Goal: Task Accomplishment & Management: Complete application form

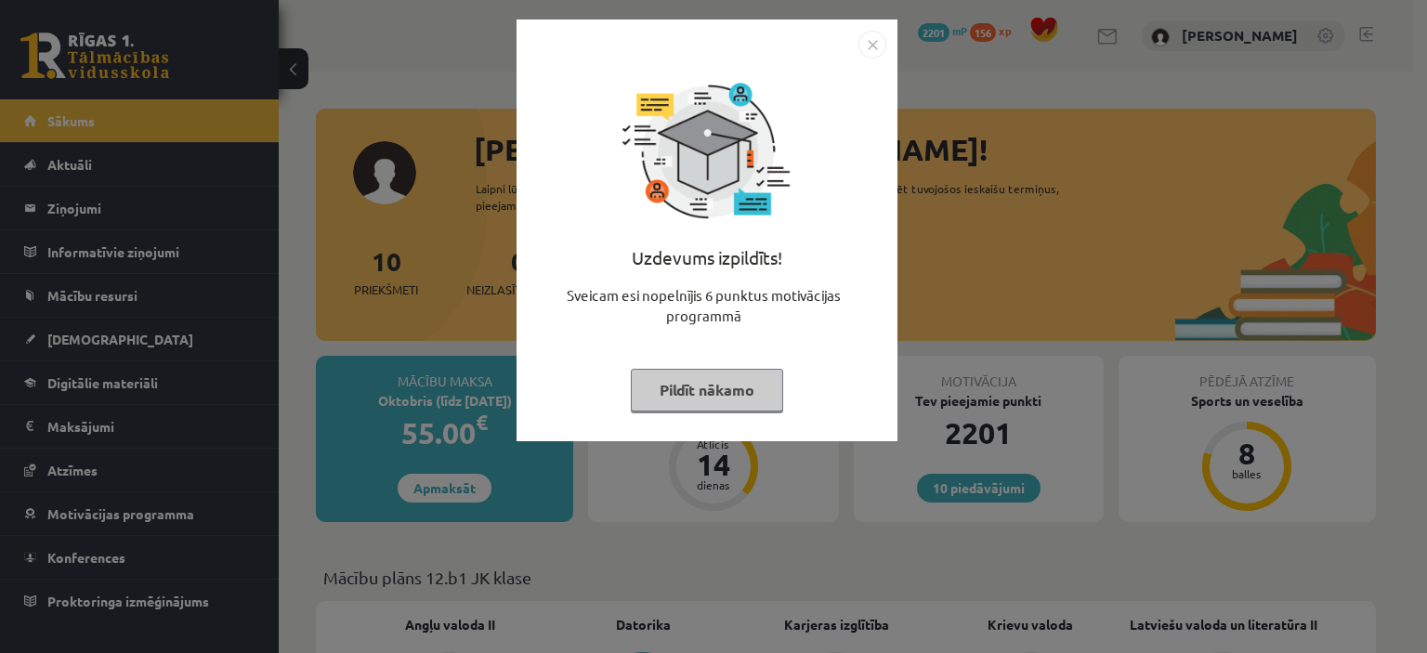
click at [715, 389] on button "Pildīt nākamo" at bounding box center [707, 390] width 152 height 43
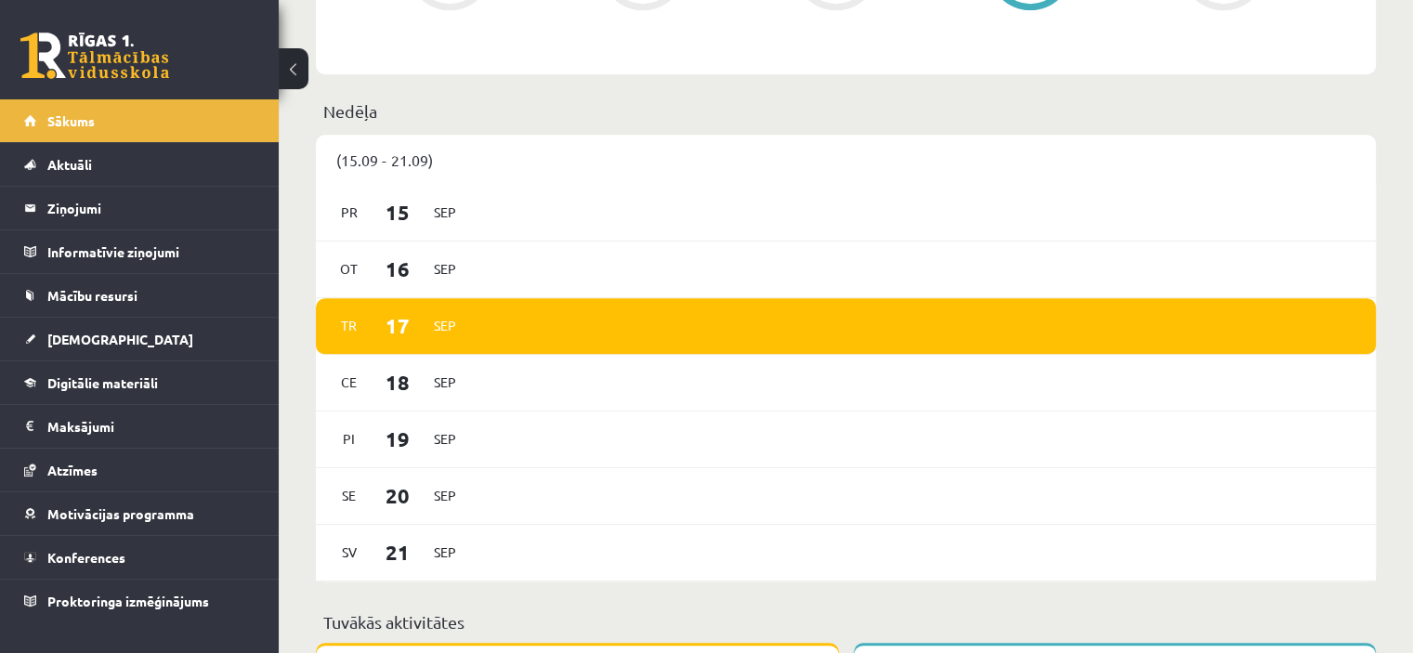
scroll to position [961, 0]
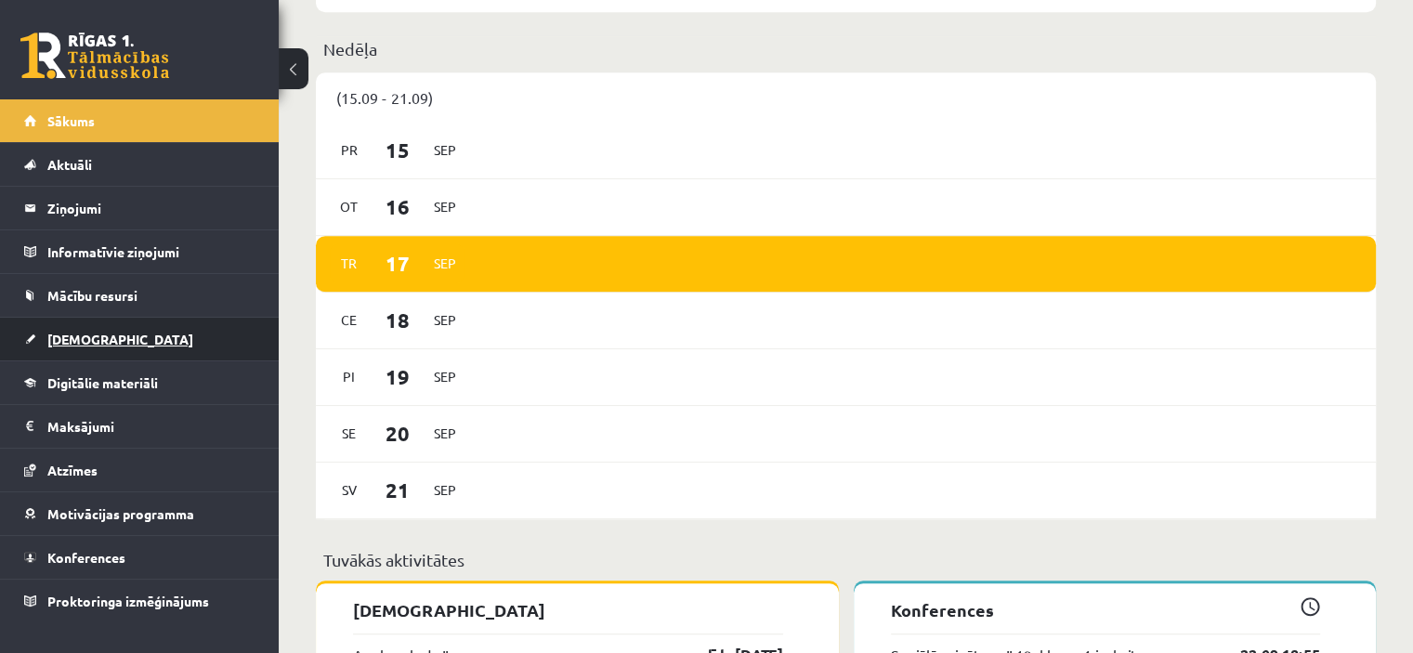
click at [107, 331] on link "[DEMOGRAPHIC_DATA]" at bounding box center [139, 339] width 231 height 43
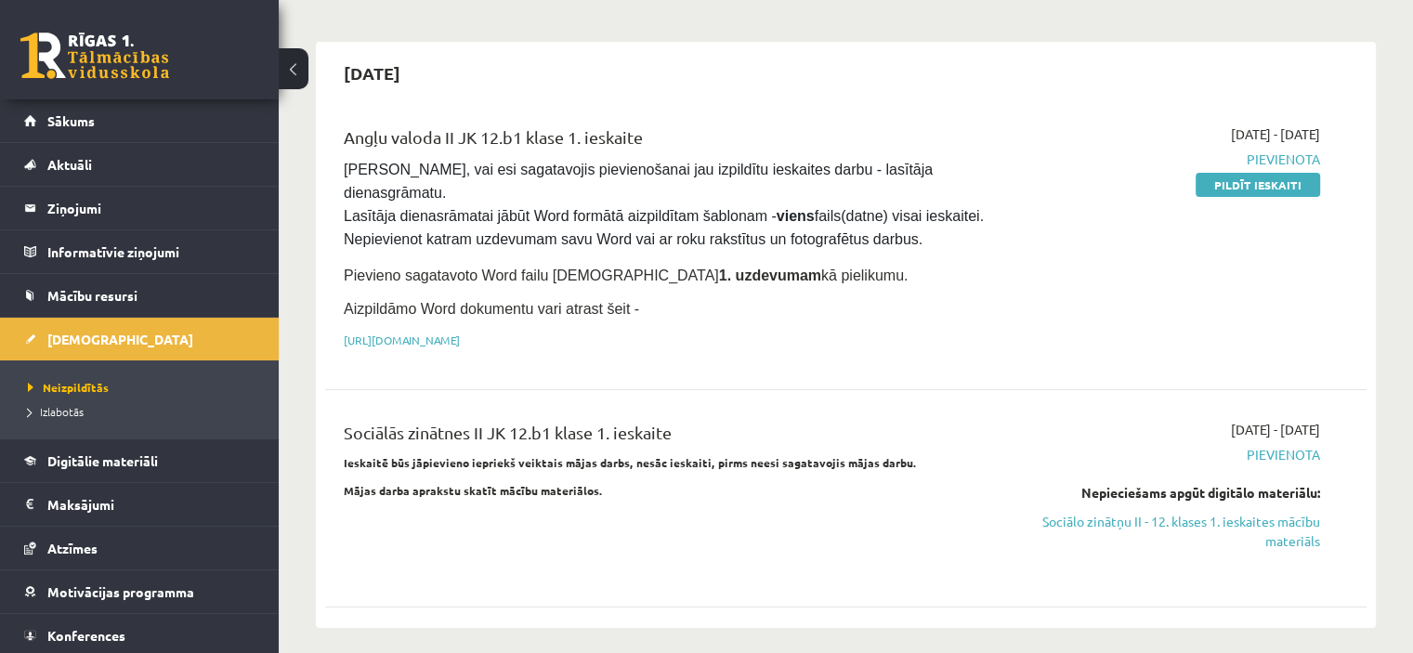
scroll to position [178, 0]
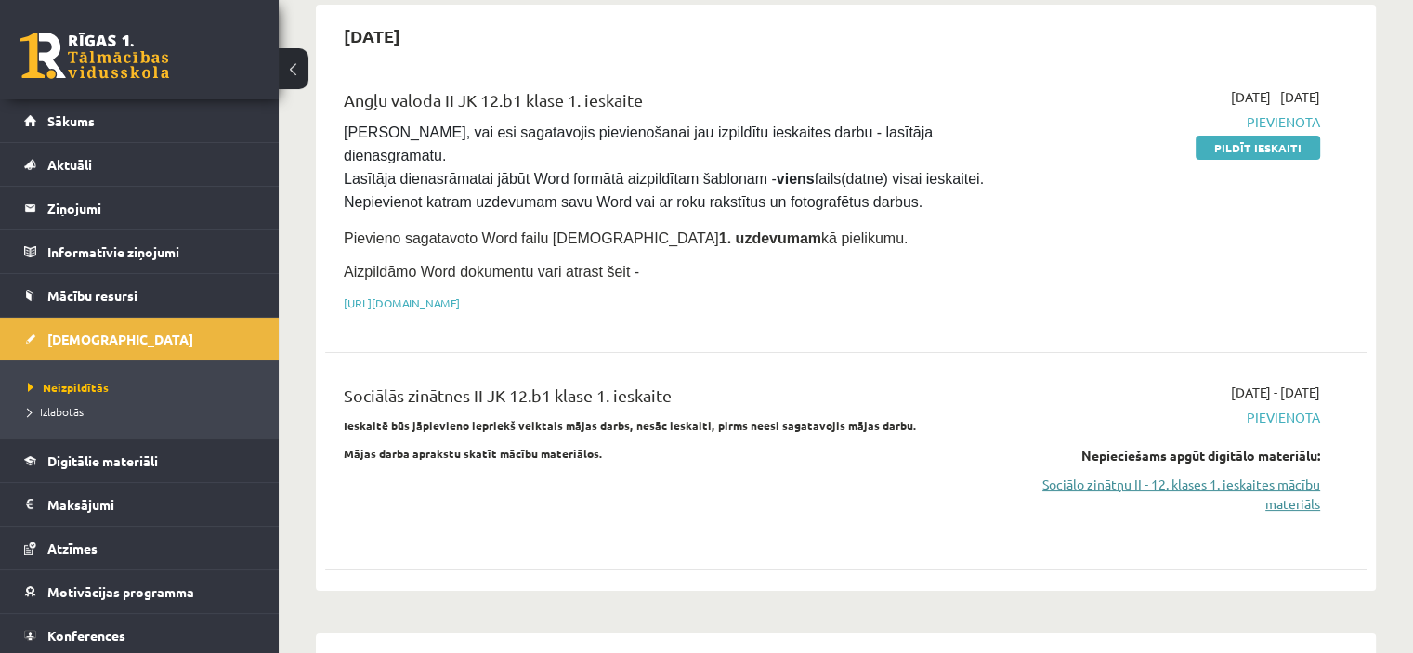
click at [1278, 475] on link "Sociālo zinātņu II - 12. klases 1. ieskaites mācību materiāls" at bounding box center [1167, 494] width 307 height 39
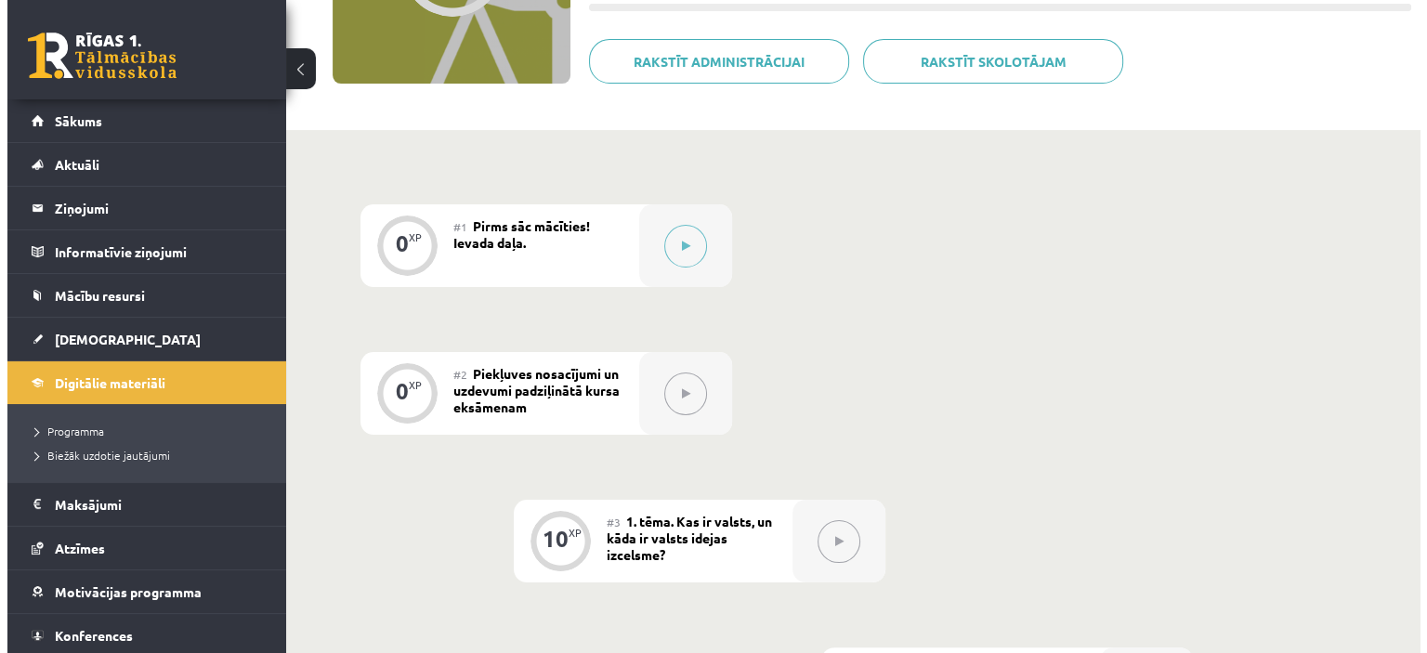
scroll to position [316, 0]
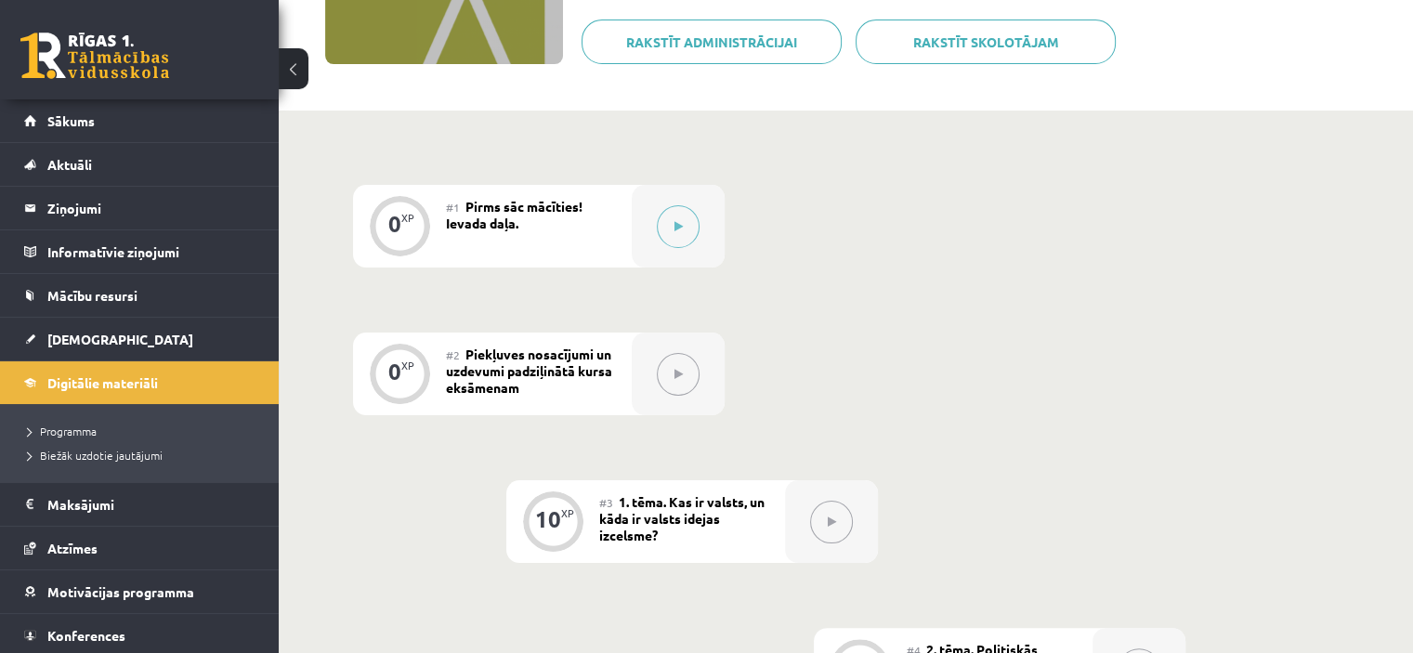
click at [679, 244] on button at bounding box center [678, 226] width 43 height 43
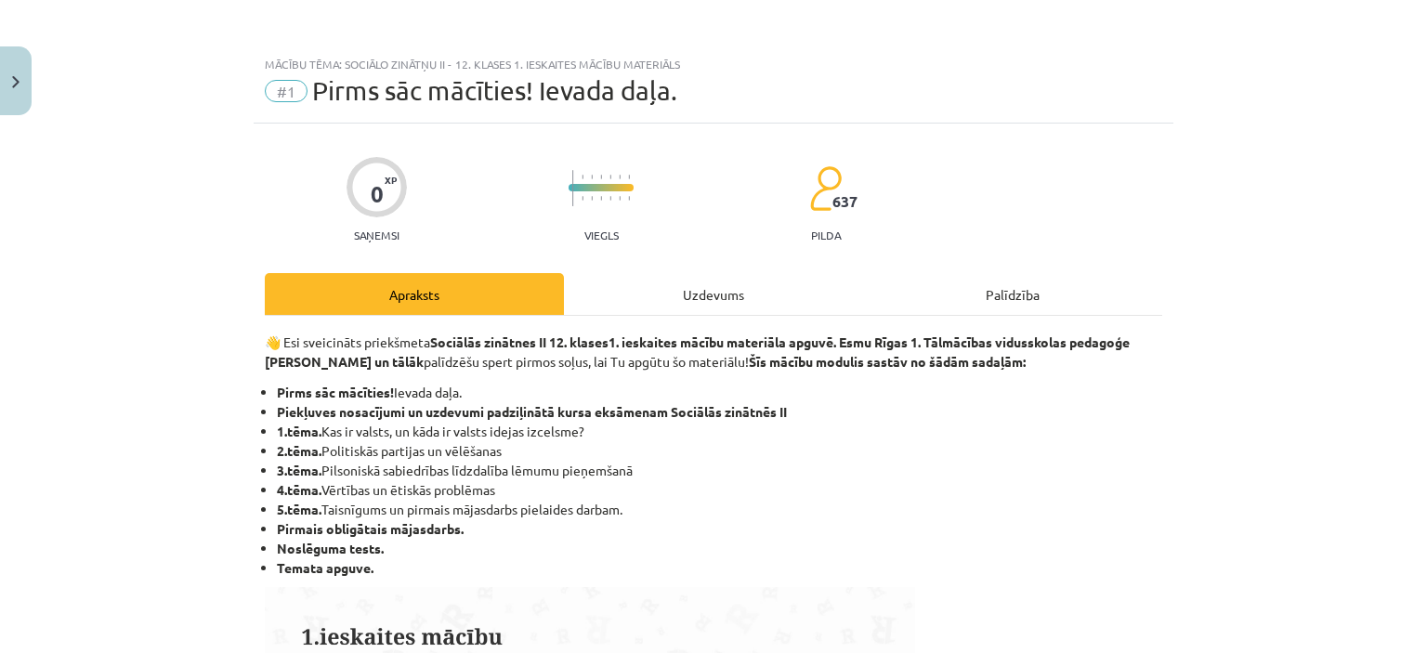
click at [620, 306] on div "Uzdevums" at bounding box center [713, 294] width 299 height 42
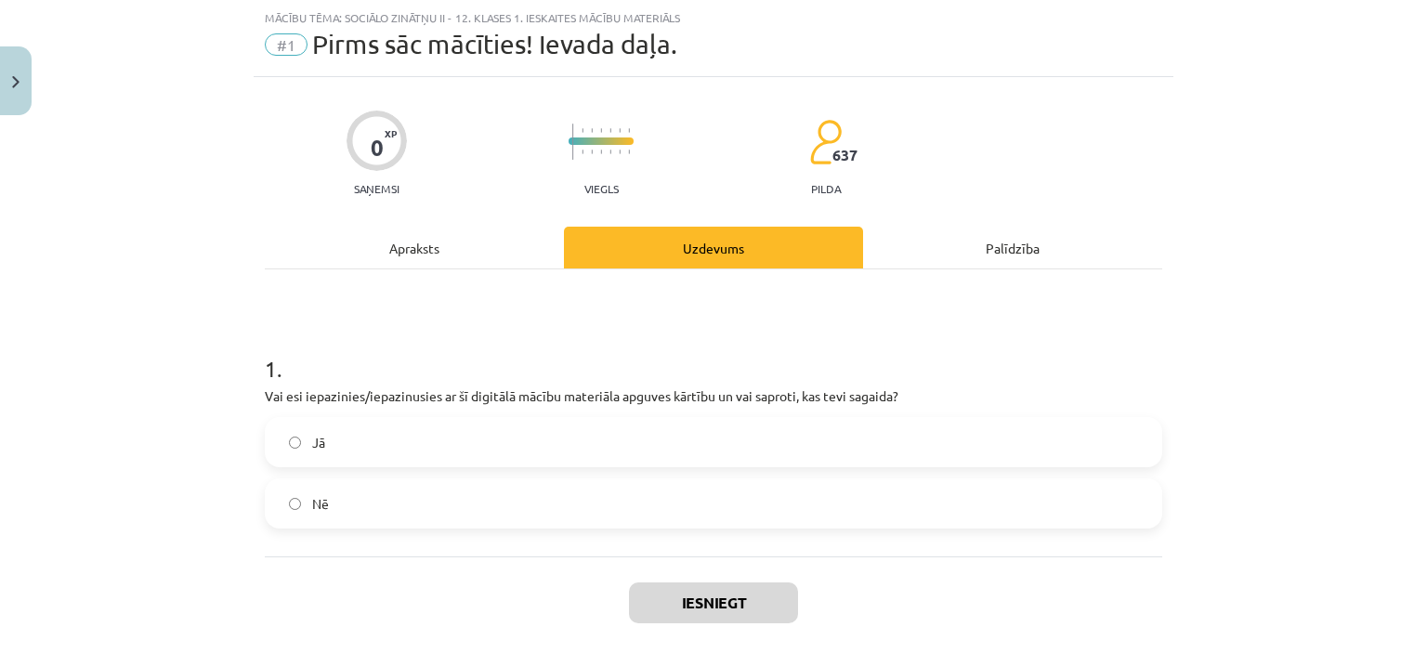
click at [327, 441] on label "Jā" at bounding box center [714, 442] width 894 height 46
click at [774, 625] on div "Iesniegt Aizvērt" at bounding box center [714, 622] width 898 height 130
click at [745, 605] on button "Iesniegt" at bounding box center [713, 603] width 169 height 41
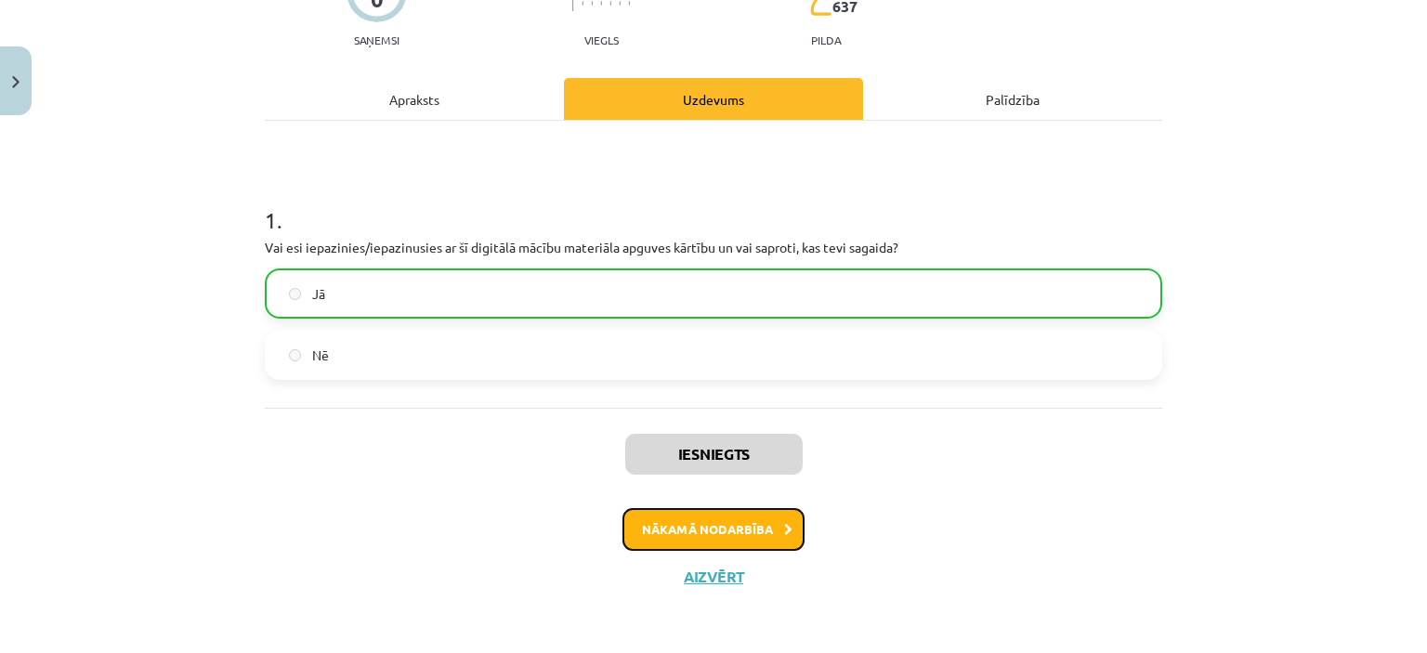
click at [736, 520] on button "Nākamā nodarbība" at bounding box center [714, 529] width 182 height 43
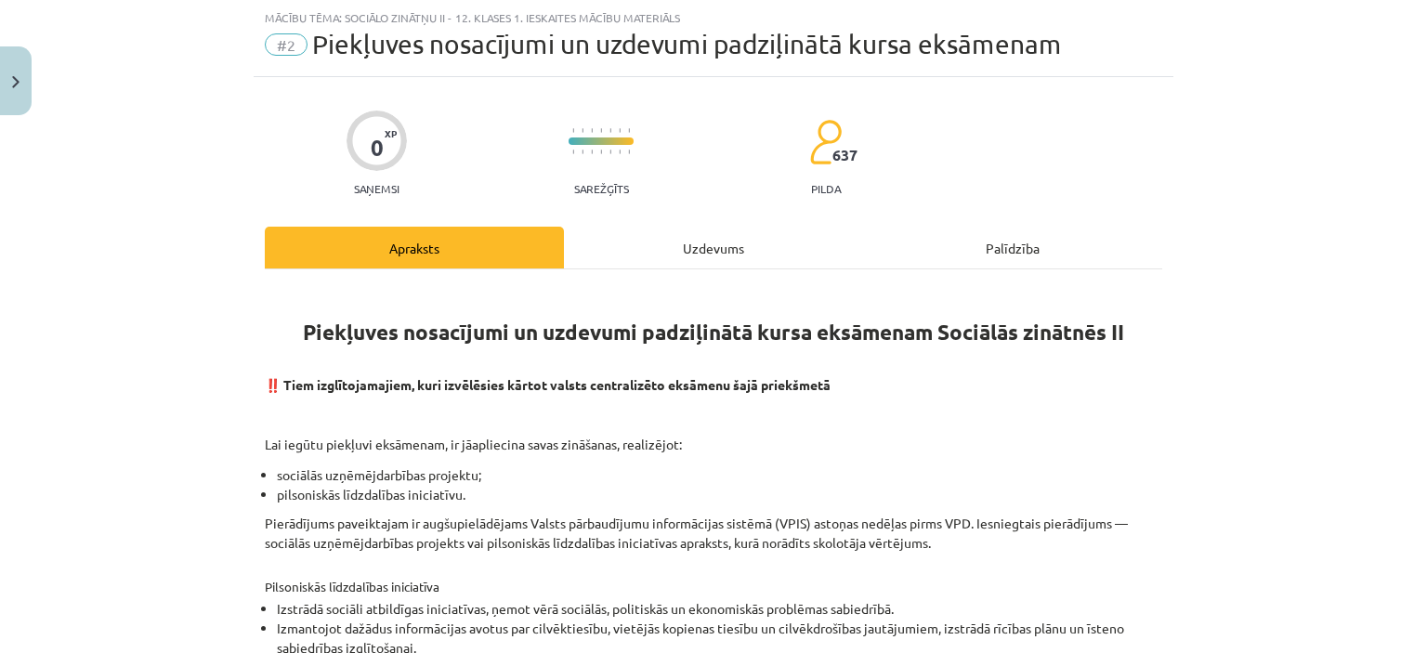
click at [611, 239] on div "Uzdevums" at bounding box center [713, 248] width 299 height 42
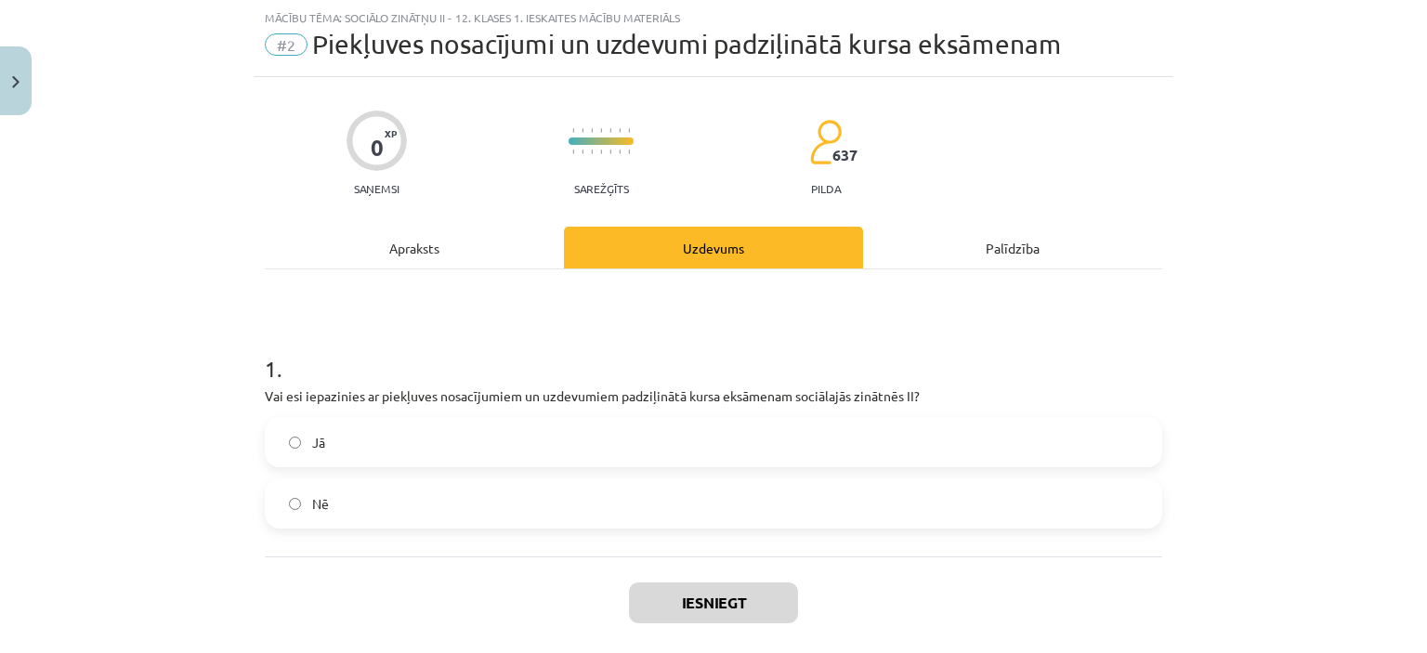
click at [387, 441] on label "Jā" at bounding box center [714, 442] width 894 height 46
click at [726, 603] on button "Iesniegt" at bounding box center [713, 603] width 169 height 41
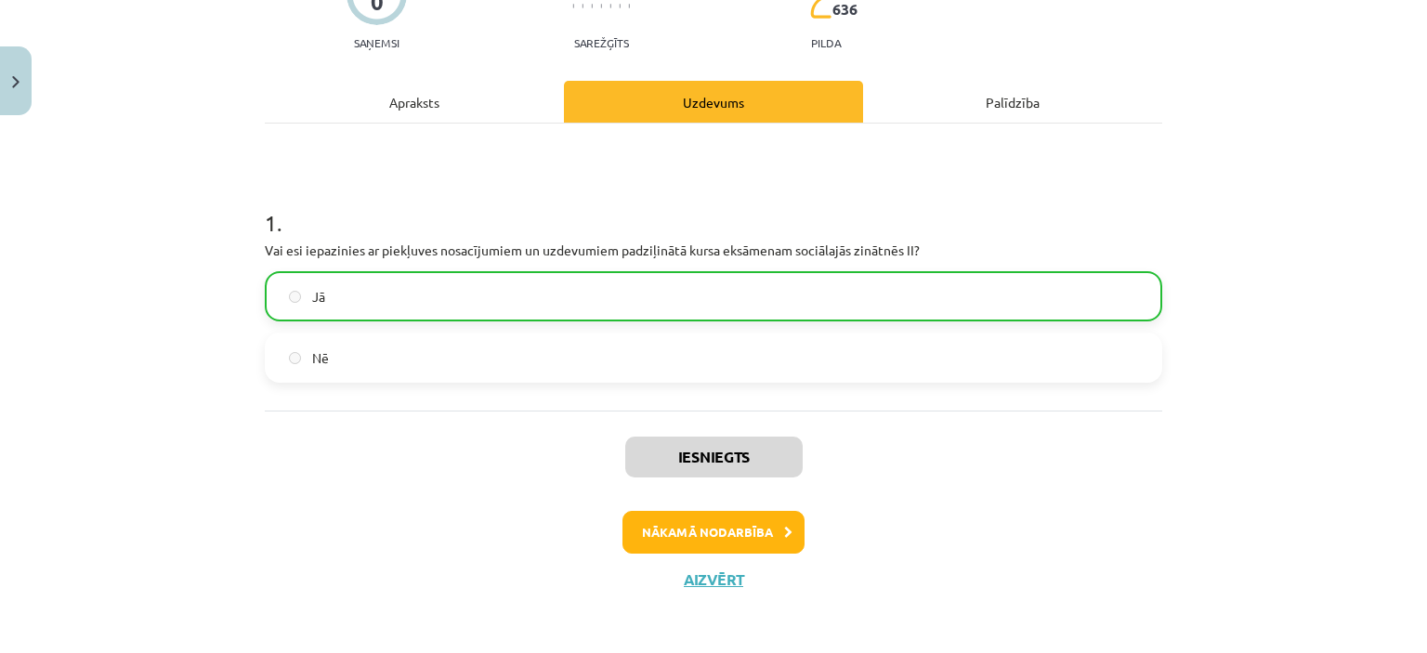
scroll to position [195, 0]
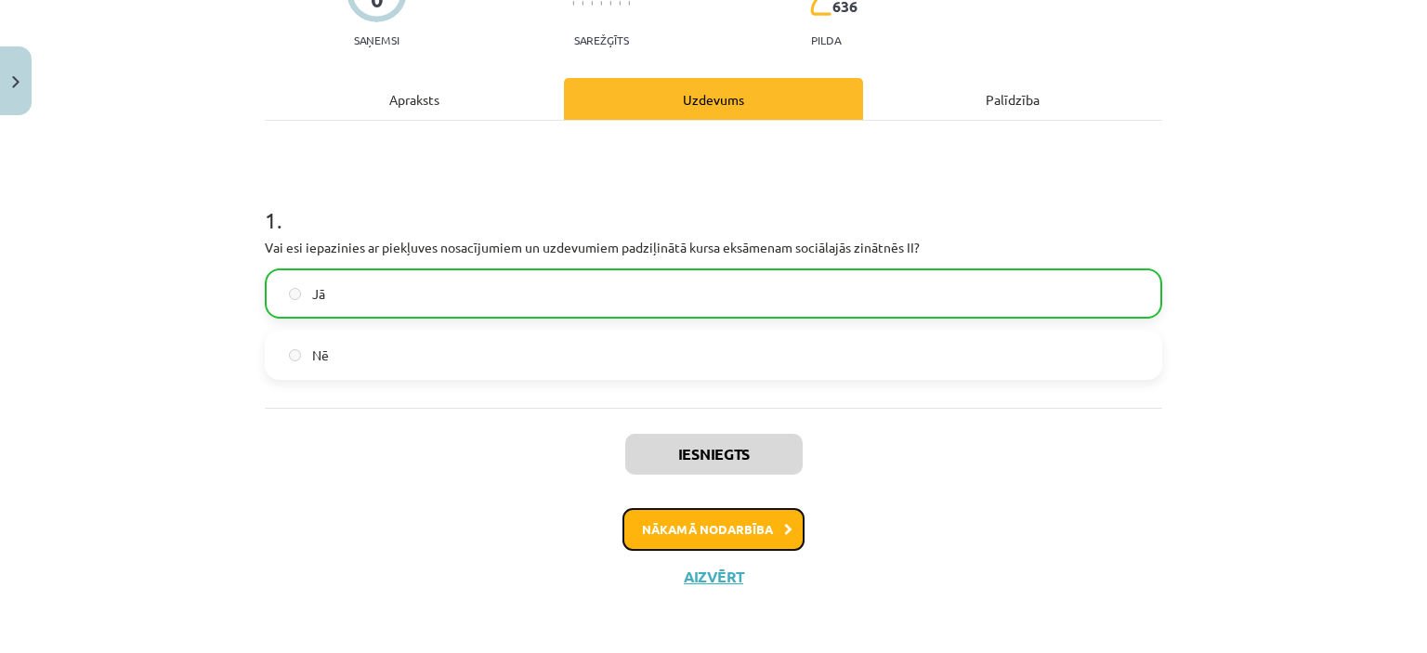
click at [706, 516] on button "Nākamā nodarbība" at bounding box center [714, 529] width 182 height 43
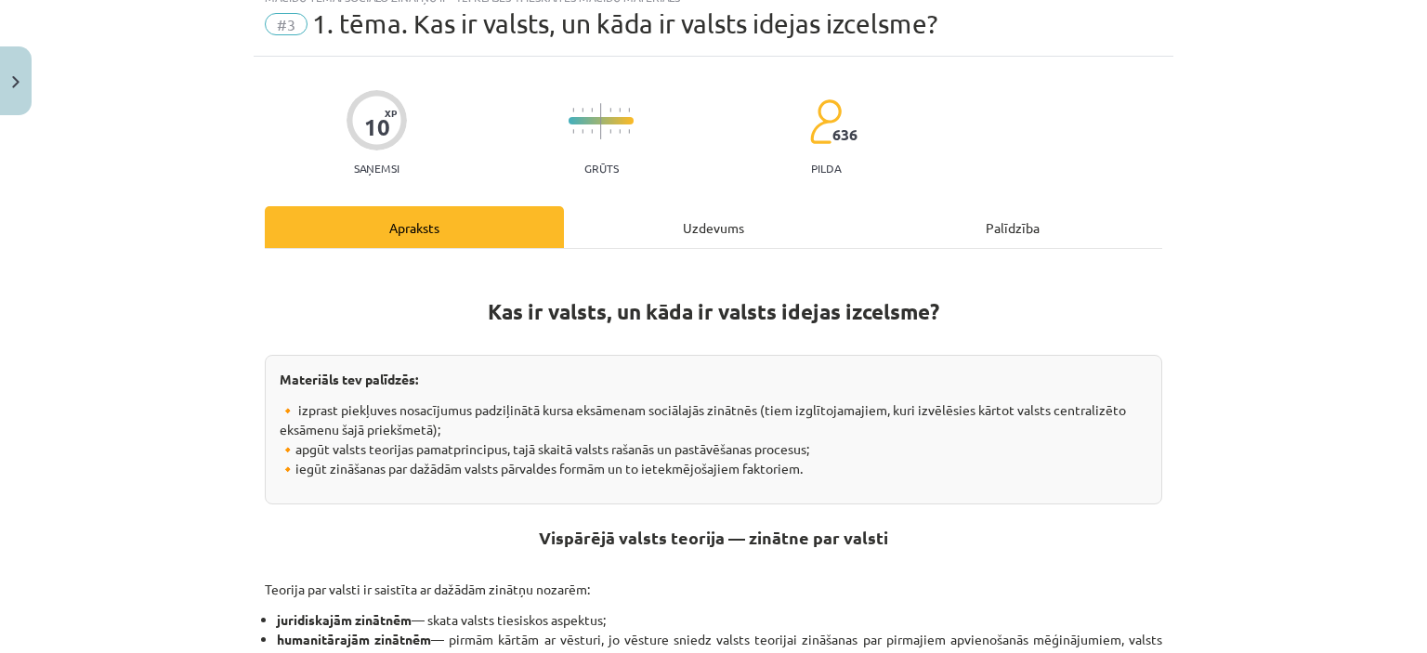
scroll to position [46, 0]
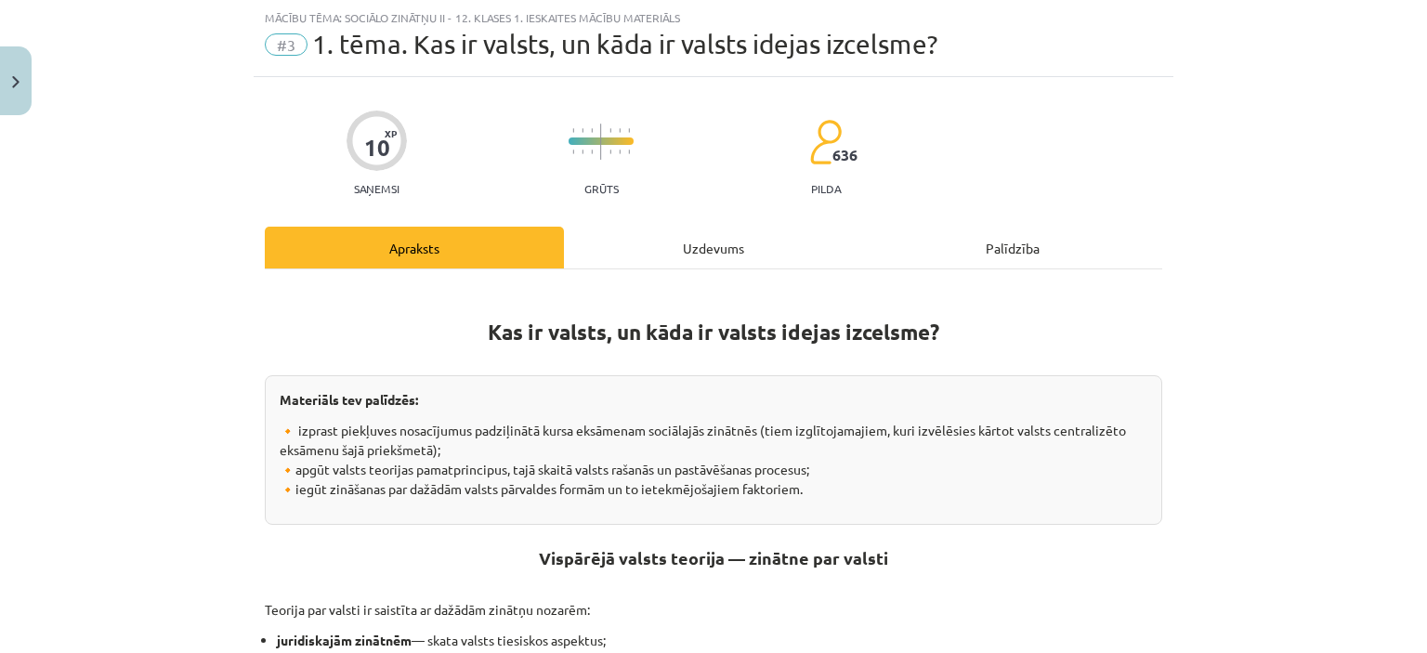
click at [700, 257] on div "Uzdevums" at bounding box center [713, 248] width 299 height 42
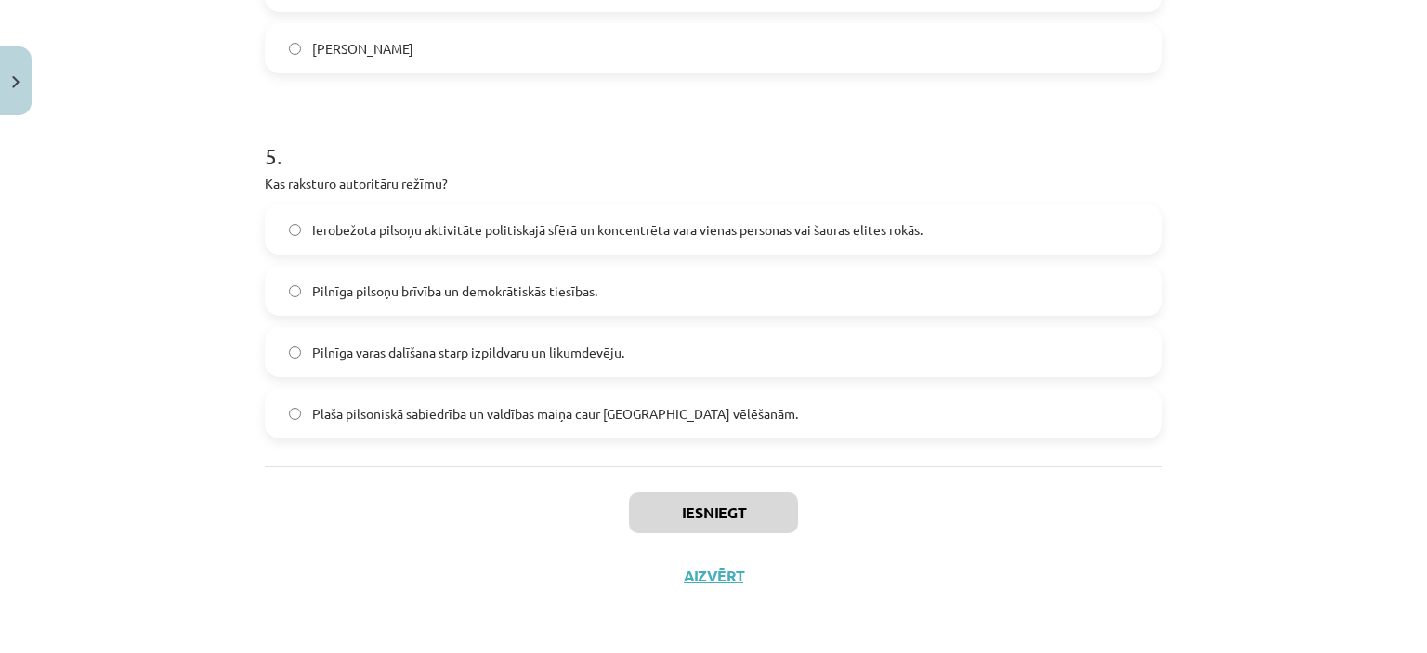
scroll to position [0, 0]
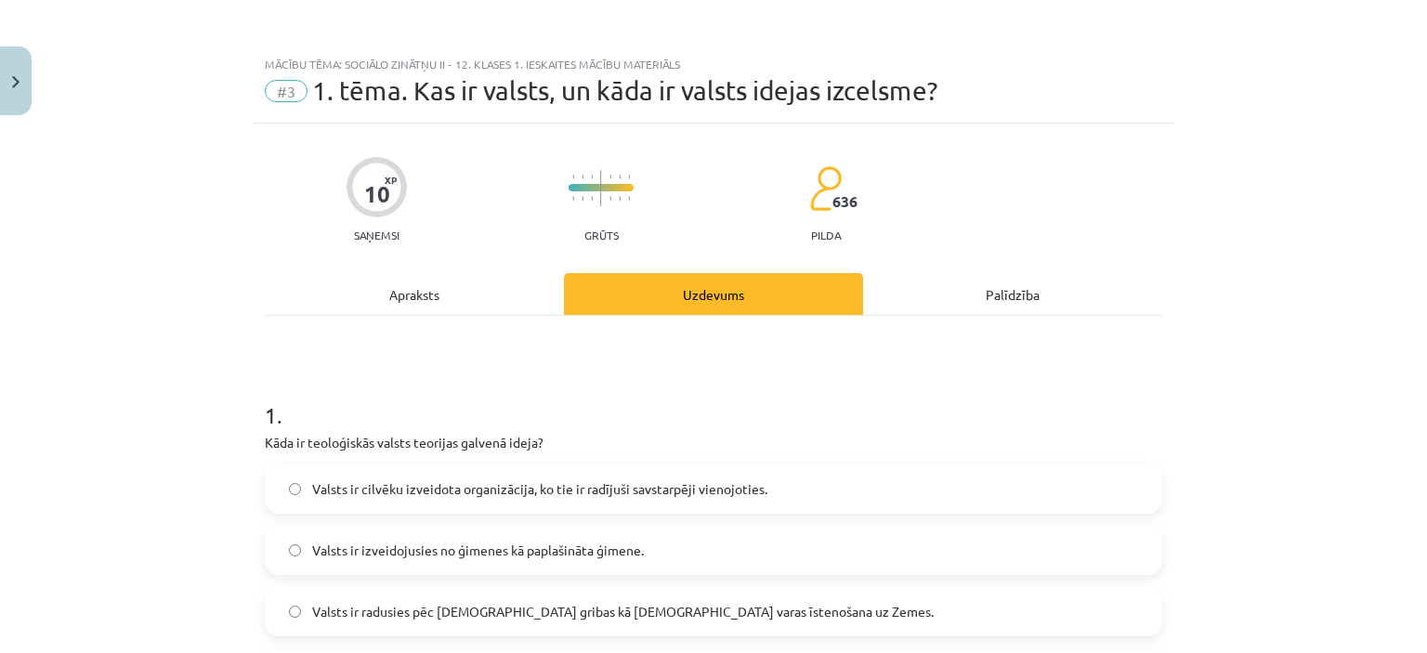
click at [879, 66] on div "Mācību tēma: Sociālo zinātņu ii - 12. klases 1. ieskaites mācību materiāls" at bounding box center [714, 64] width 898 height 13
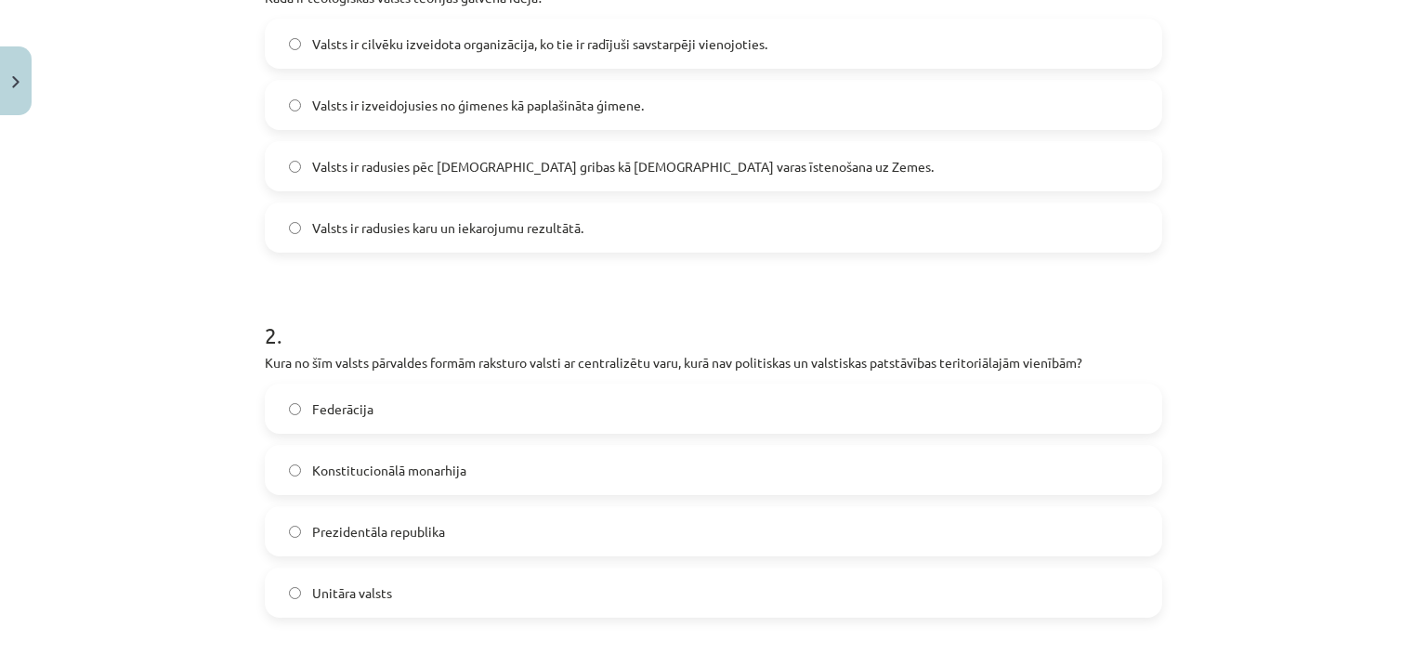
scroll to position [442, 0]
